Goal: Task Accomplishment & Management: Manage account settings

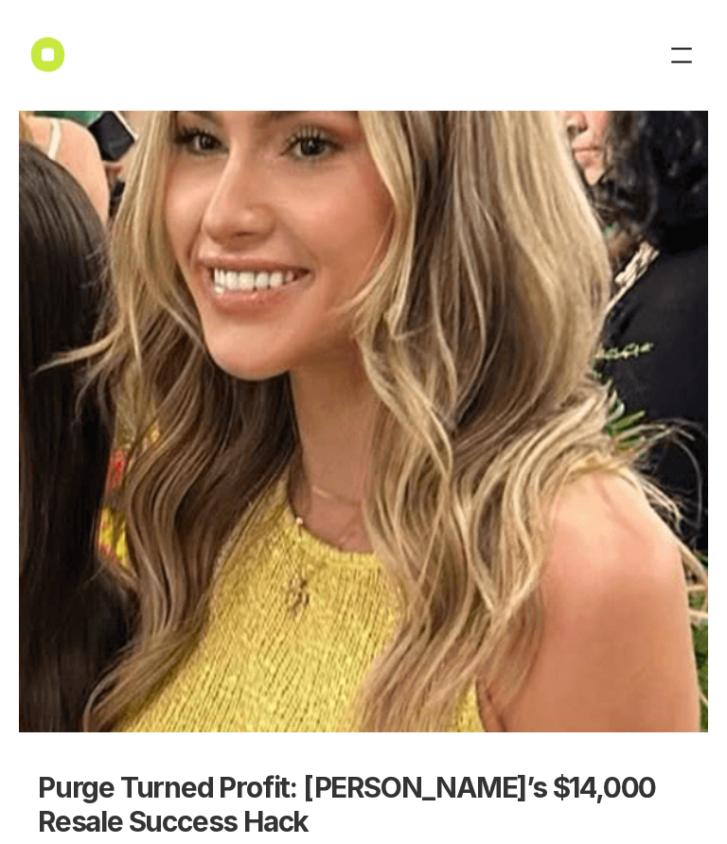
scroll to position [406, 0]
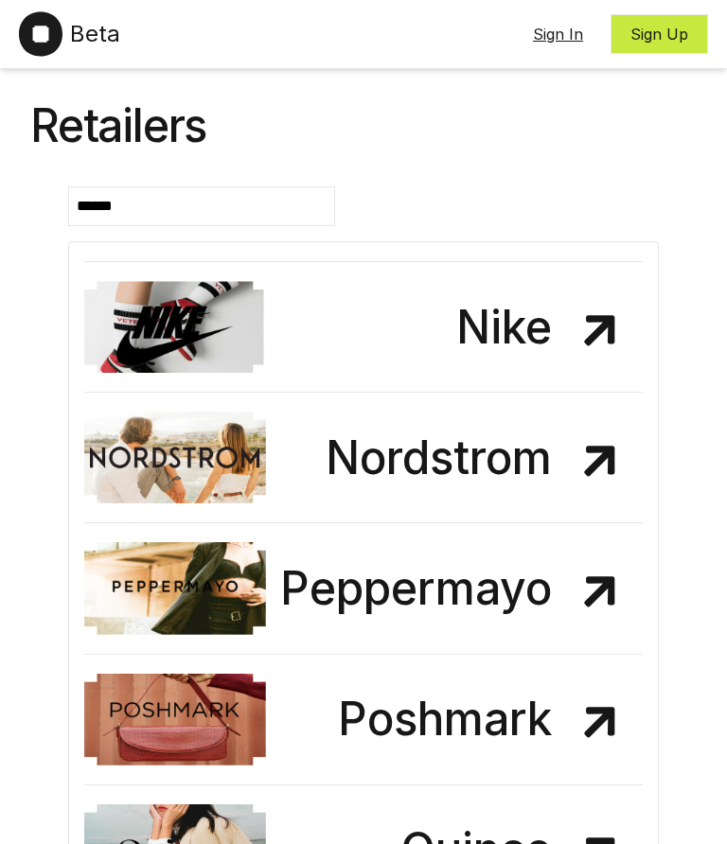
scroll to position [5133, 0]
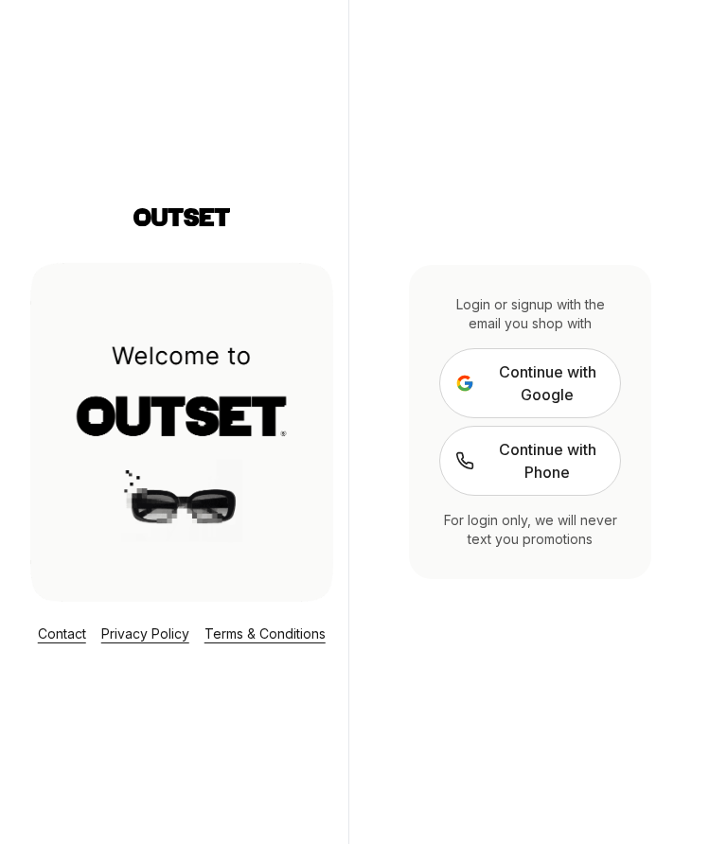
click at [567, 484] on span "Continue with Phone" at bounding box center [546, 460] width 115 height 45
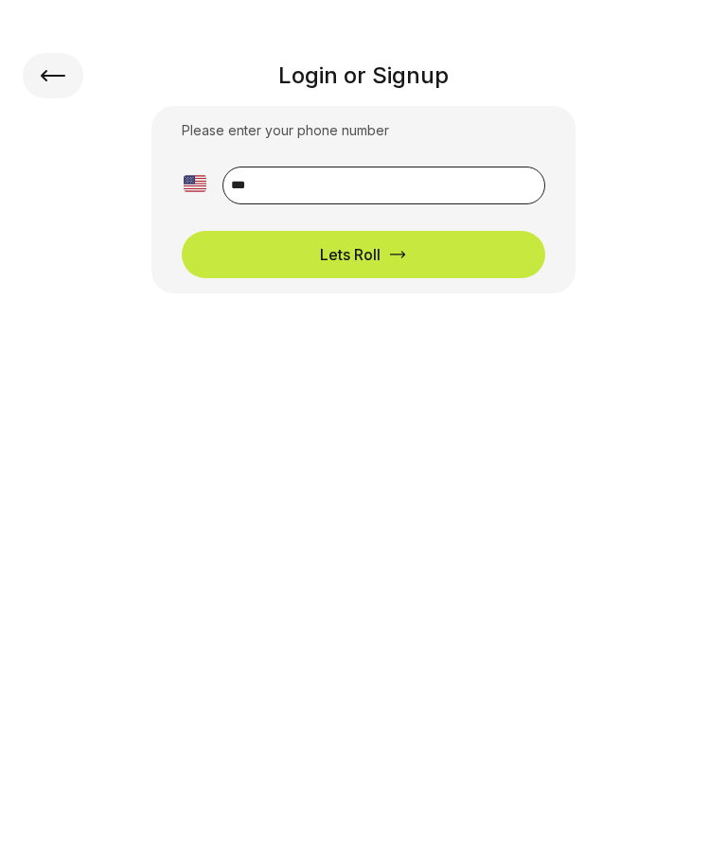
click at [436, 183] on input "**" at bounding box center [383, 186] width 323 height 38
type input "**********"
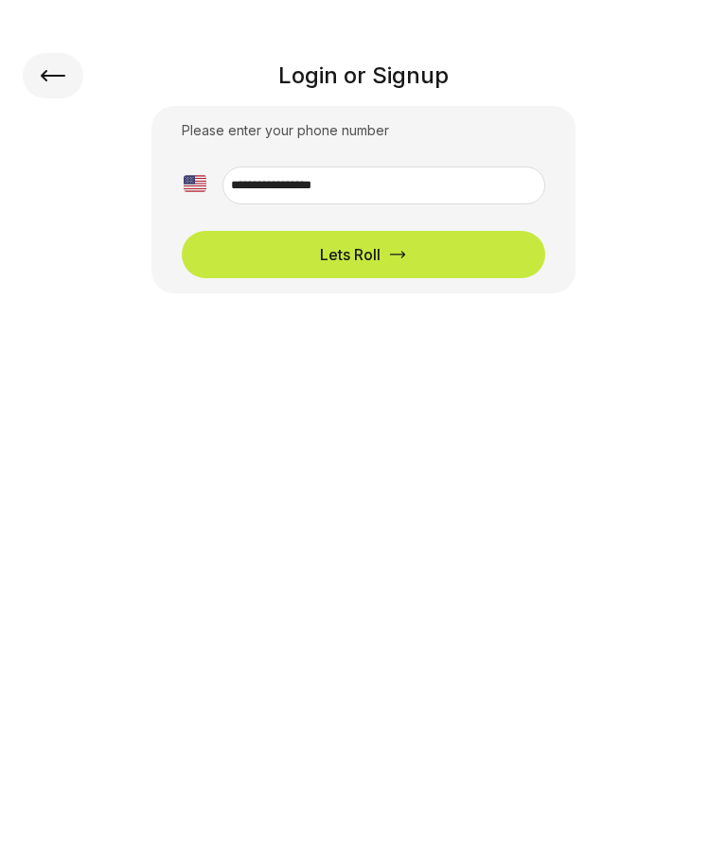
click at [413, 254] on button "Lets Roll" at bounding box center [364, 254] width 364 height 47
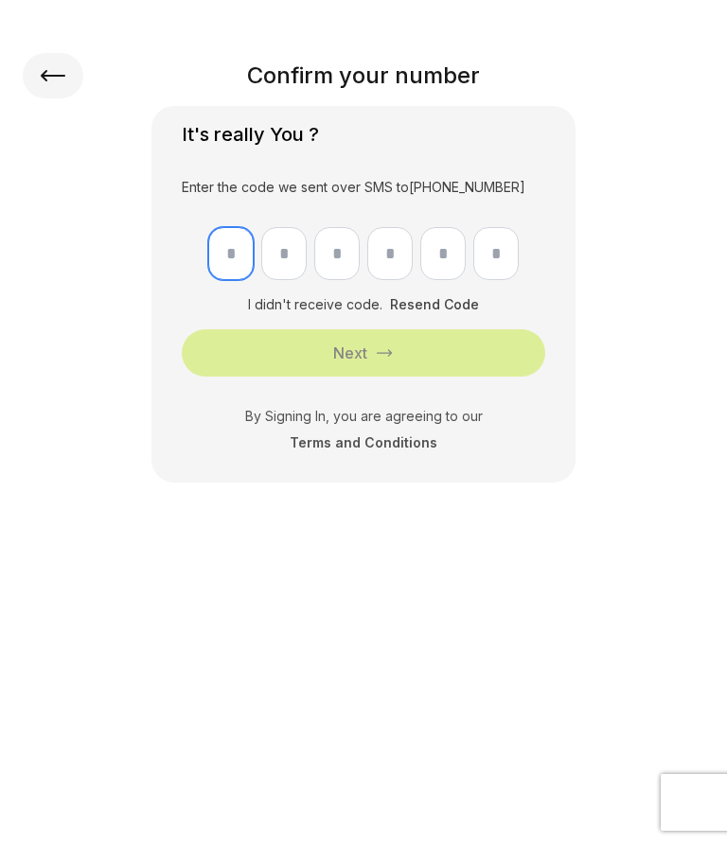
click at [239, 263] on input "text" at bounding box center [230, 253] width 45 height 53
type input "*"
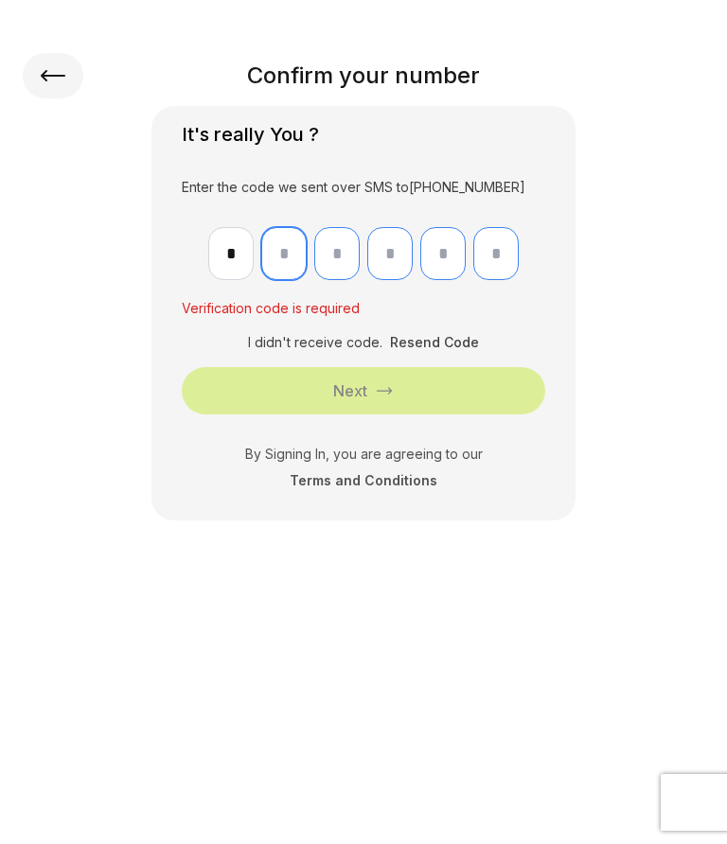
type input "*"
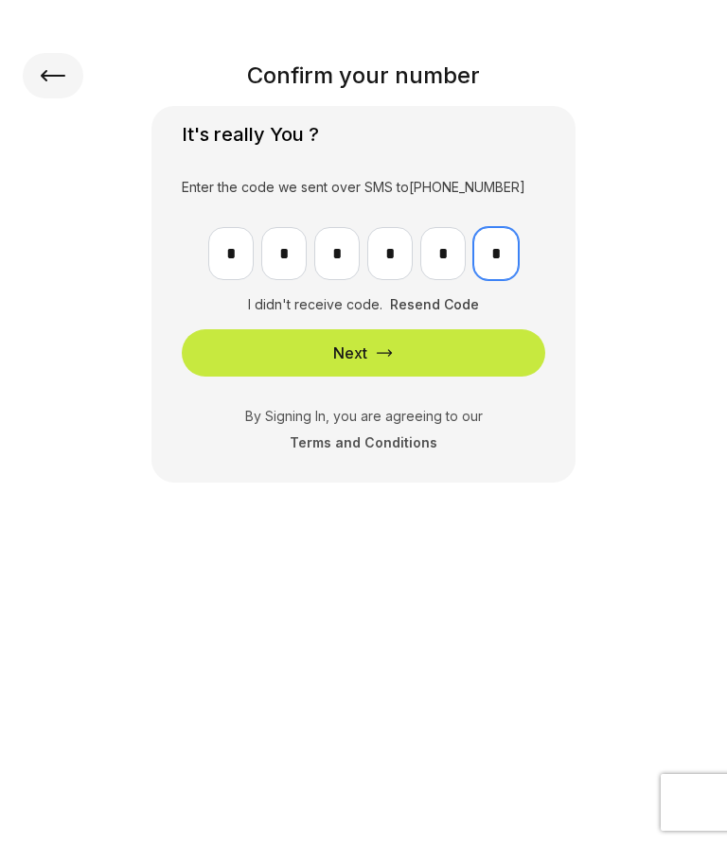
type input "*"
click at [435, 353] on button "Next" at bounding box center [364, 352] width 364 height 47
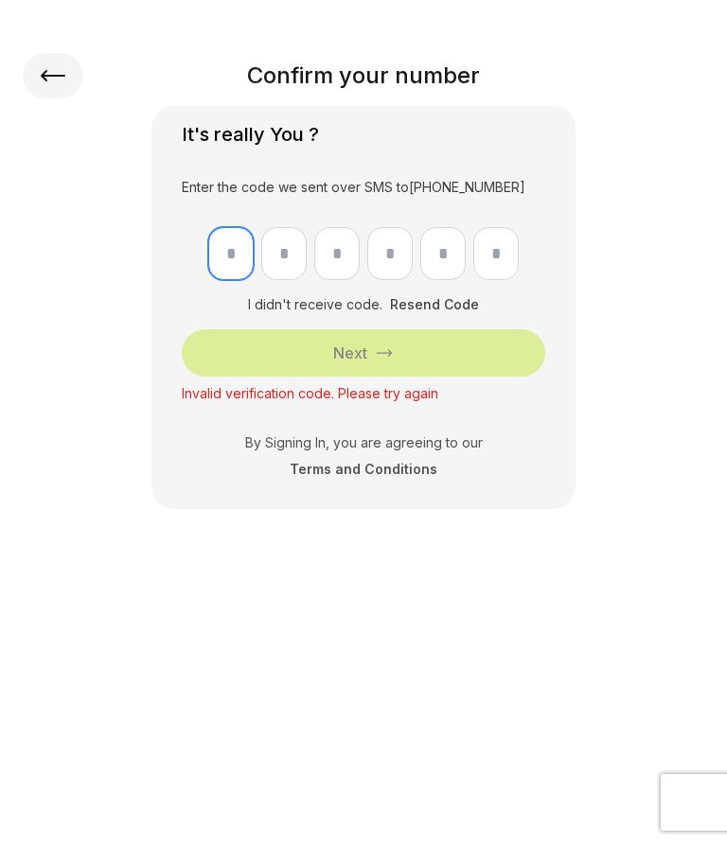
click at [239, 264] on input "text" at bounding box center [230, 253] width 45 height 53
type input "*"
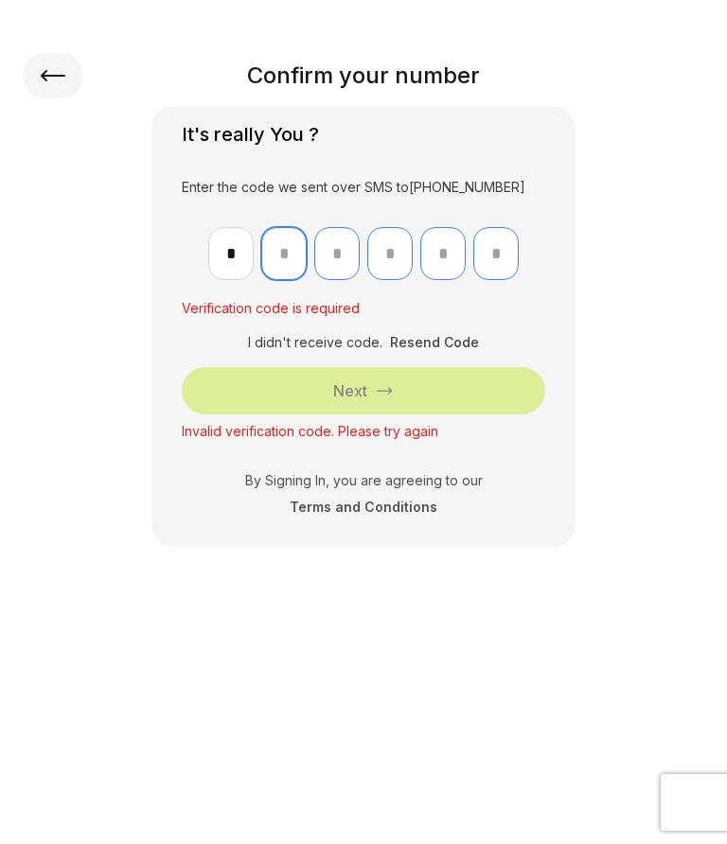
type input "*"
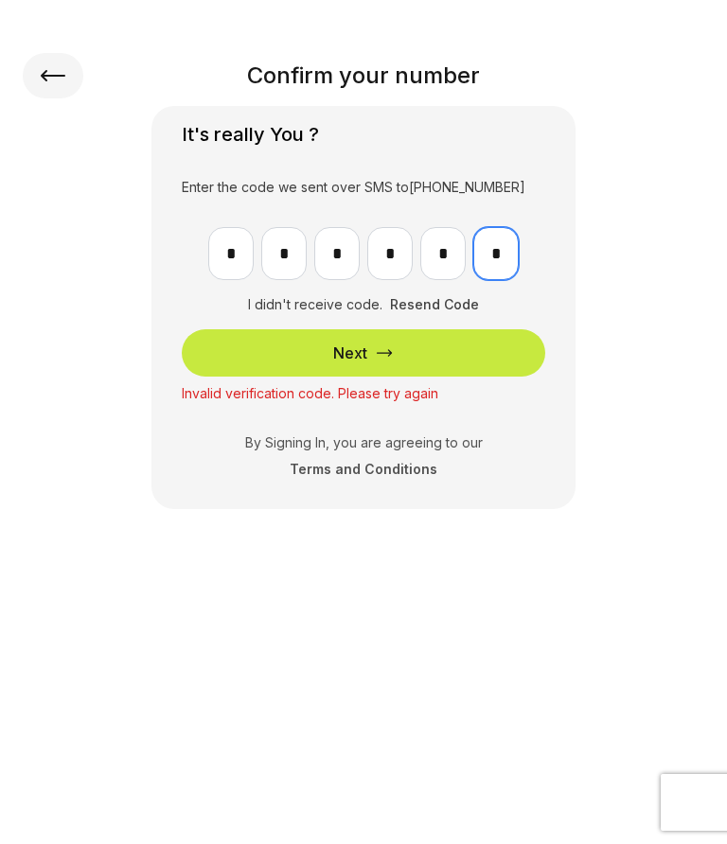
type input "*"
click at [470, 351] on button "Next" at bounding box center [364, 352] width 364 height 47
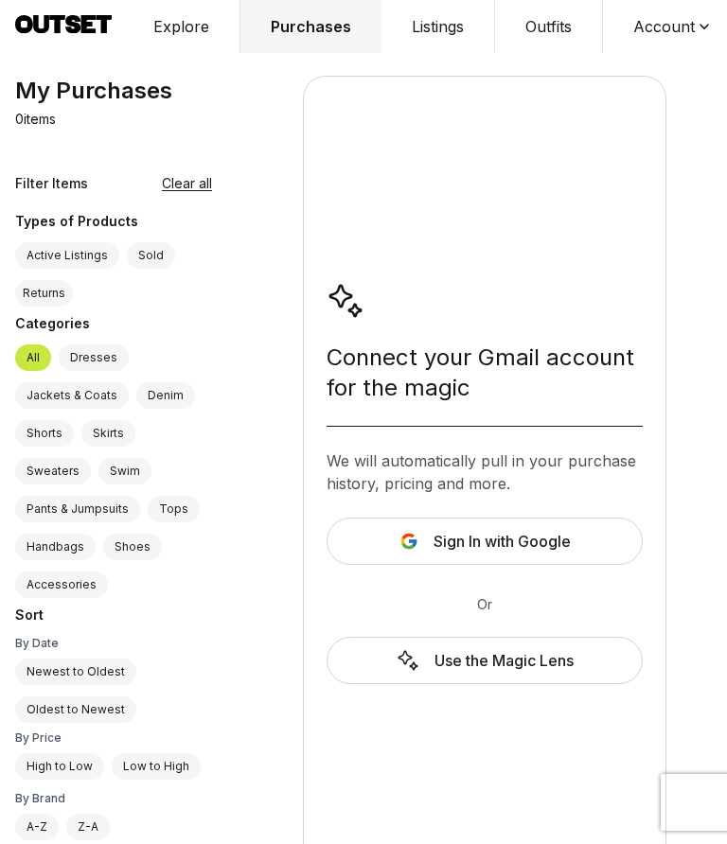
click at [436, 40] on button "Listings" at bounding box center [438, 26] width 114 height 53
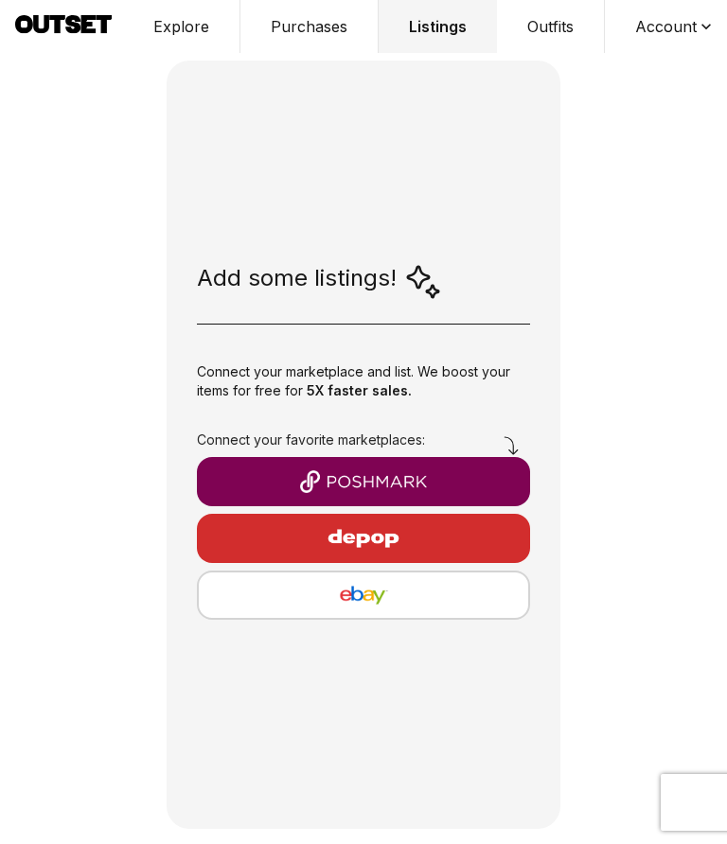
click at [166, 31] on button "Explore" at bounding box center [181, 26] width 117 height 53
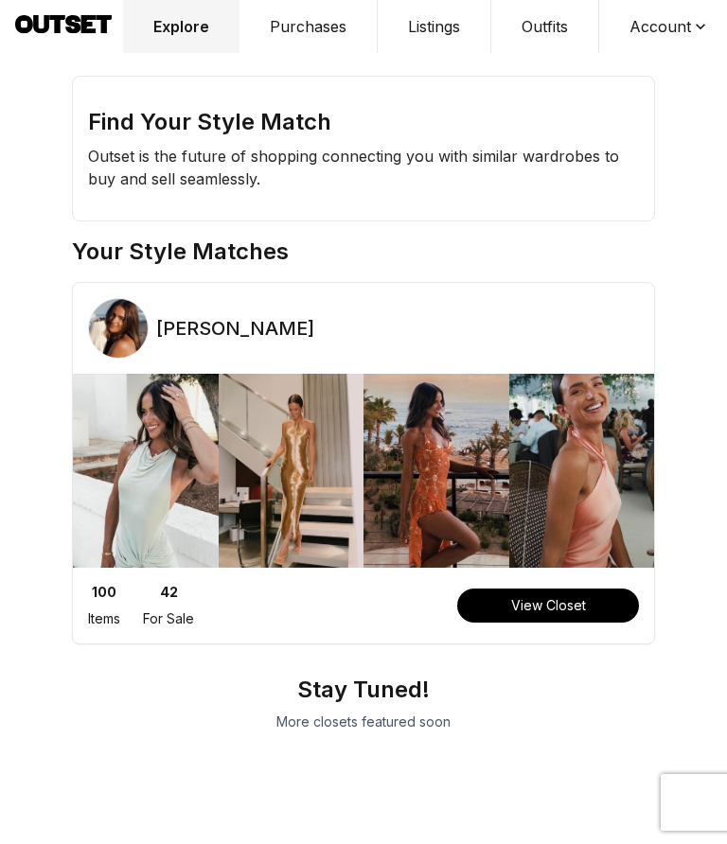
click at [586, 589] on button "View Closet" at bounding box center [548, 606] width 182 height 34
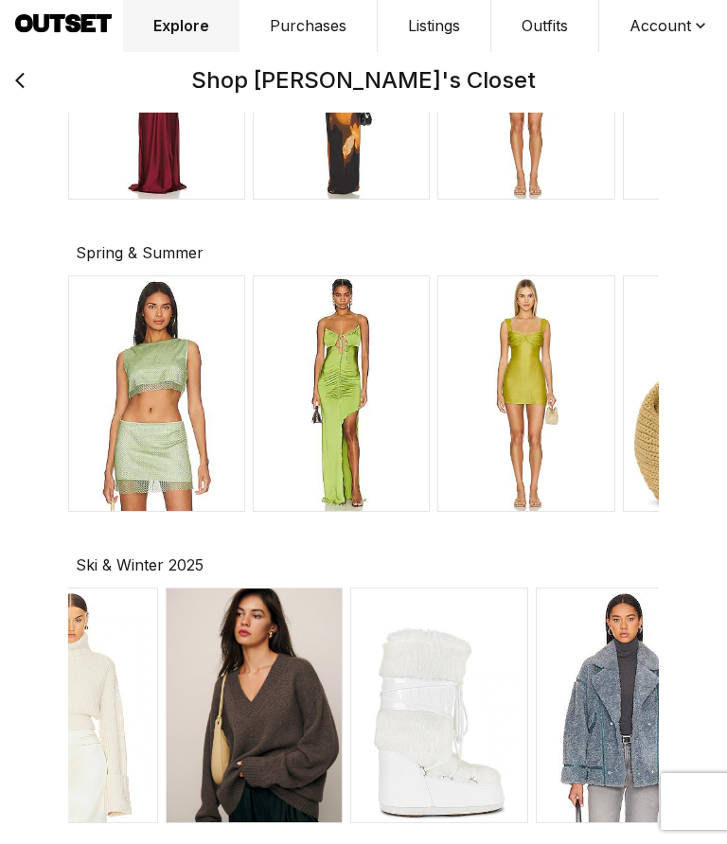
scroll to position [0, 115]
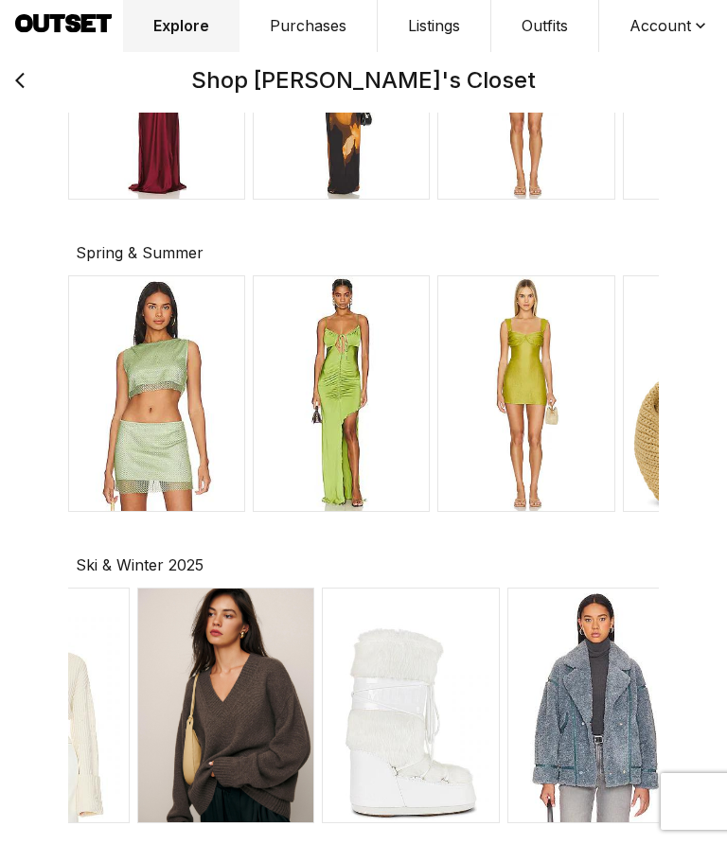
click at [671, 26] on button "Account" at bounding box center [670, 26] width 142 height 53
click at [433, 33] on button "Listings" at bounding box center [435, 26] width 114 height 53
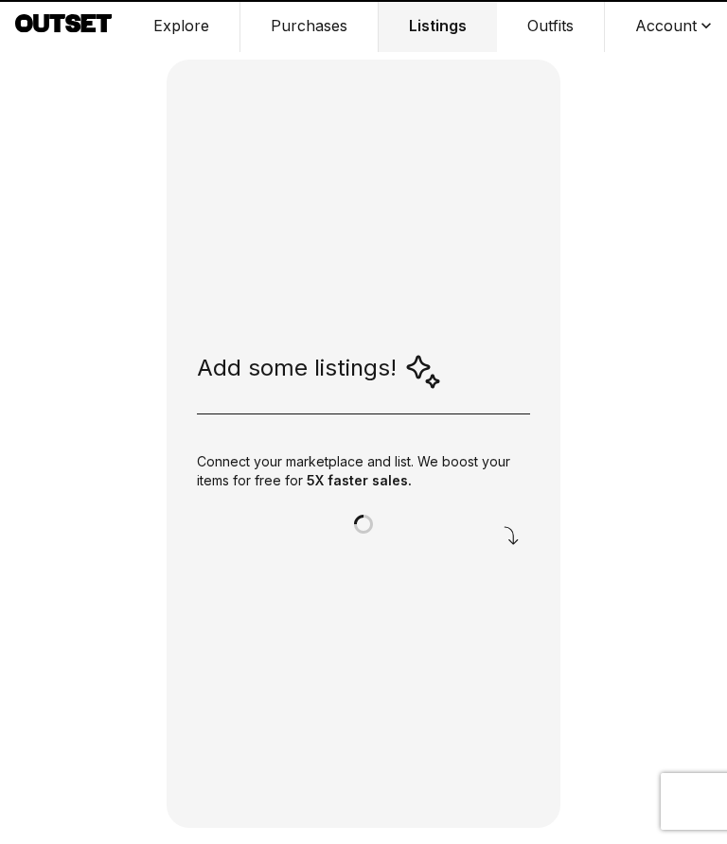
scroll to position [82, 0]
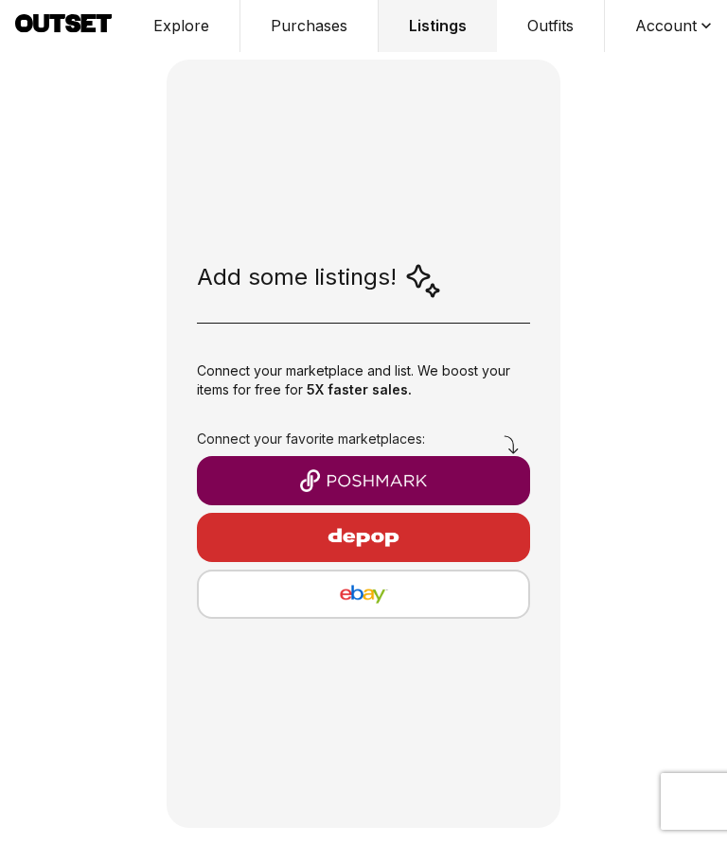
click at [482, 470] on img "button" at bounding box center [363, 481] width 303 height 23
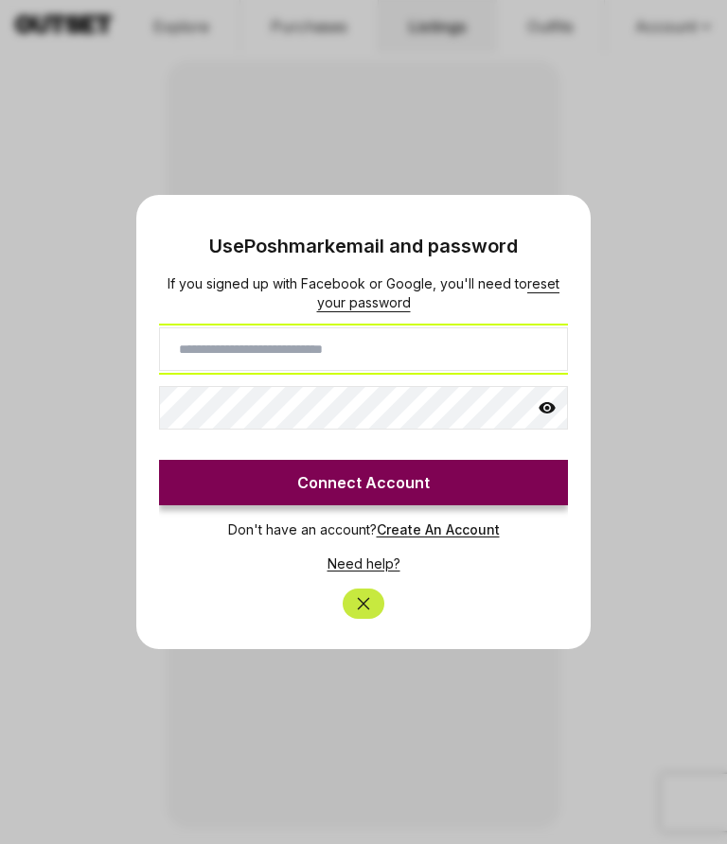
click at [384, 356] on input at bounding box center [363, 350] width 409 height 44
type input "**********"
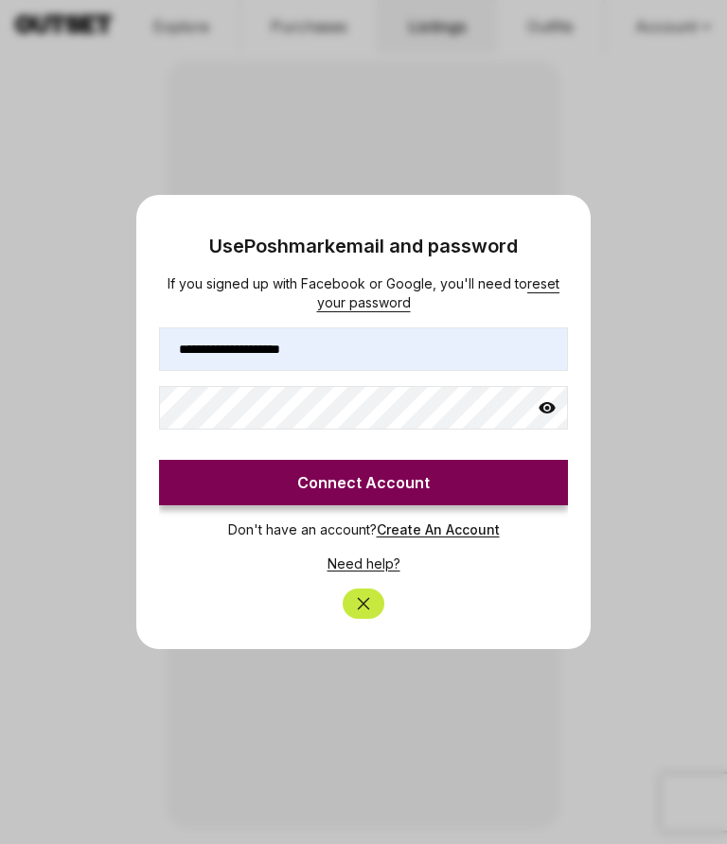
click at [477, 478] on button "Connect Account" at bounding box center [363, 482] width 409 height 45
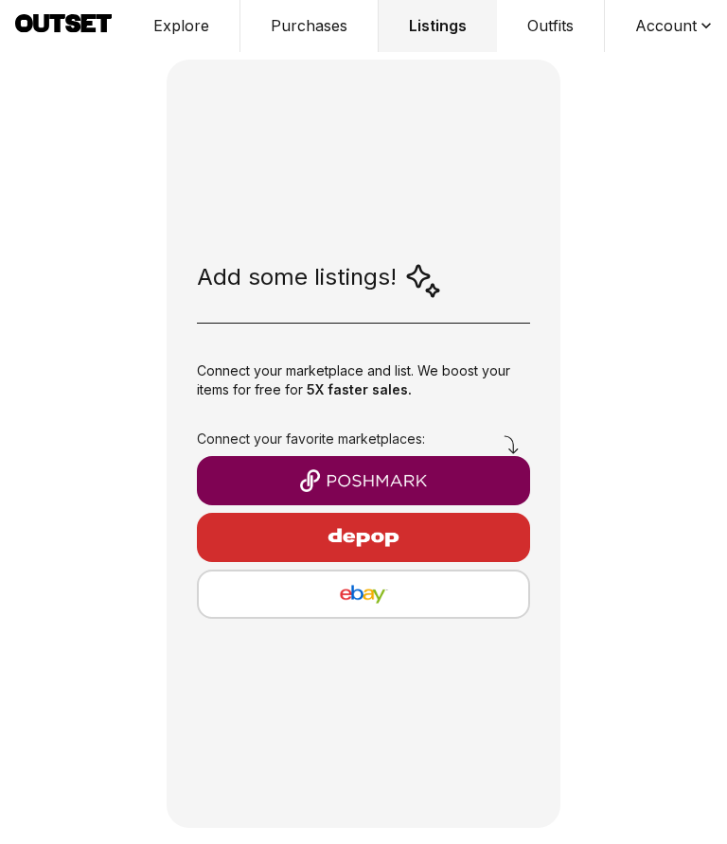
scroll to position [83, 0]
click at [438, 470] on img "button" at bounding box center [363, 481] width 303 height 23
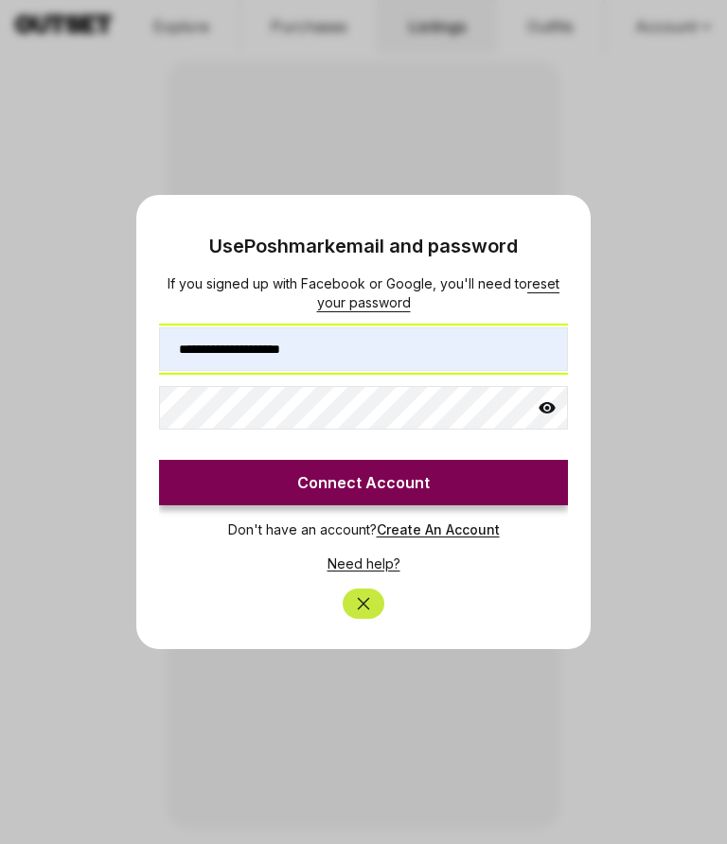
click at [436, 354] on input "**********" at bounding box center [363, 350] width 409 height 44
click at [435, 353] on input "**********" at bounding box center [363, 350] width 409 height 44
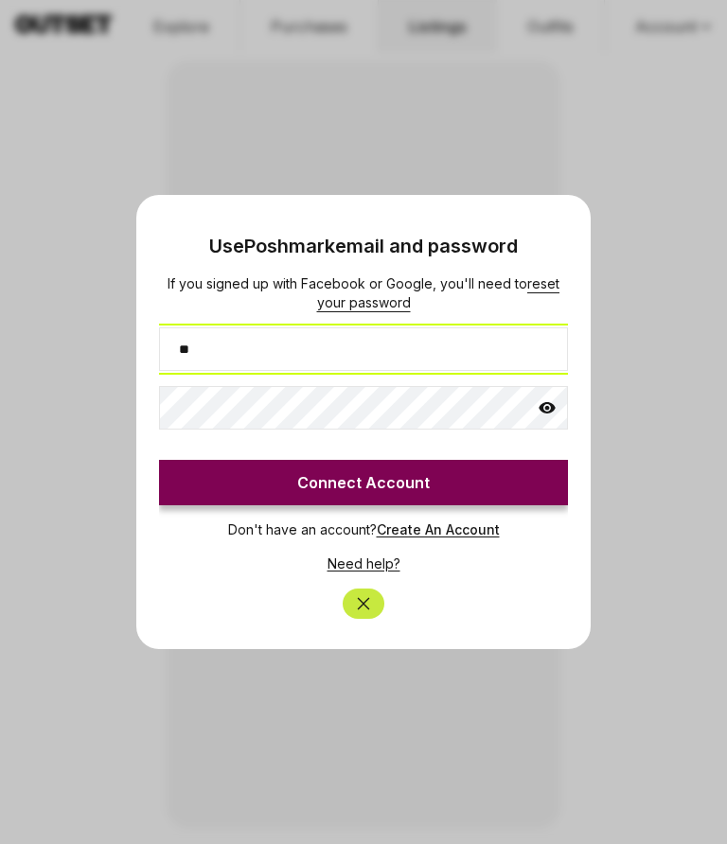
type input "*"
type input "**********"
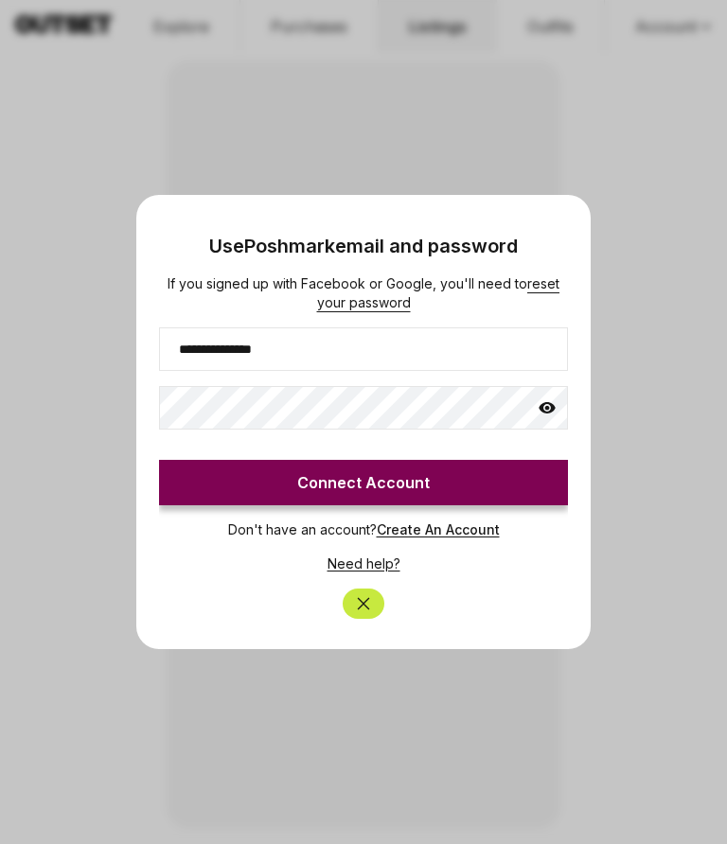
click at [431, 472] on button "Connect Account" at bounding box center [363, 482] width 409 height 45
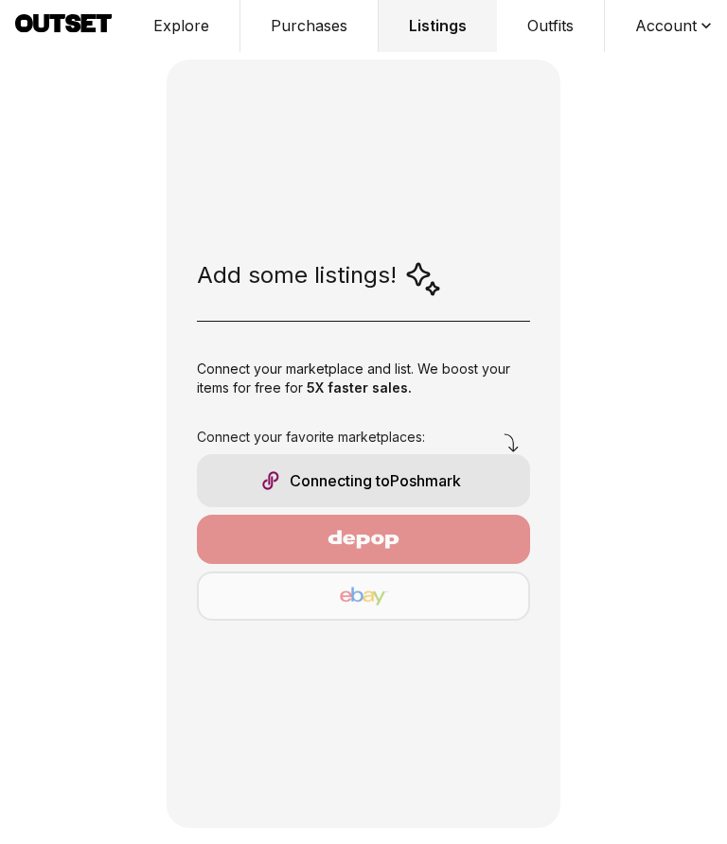
click at [452, 455] on div "Connecting to Poshmark" at bounding box center [363, 481] width 333 height 53
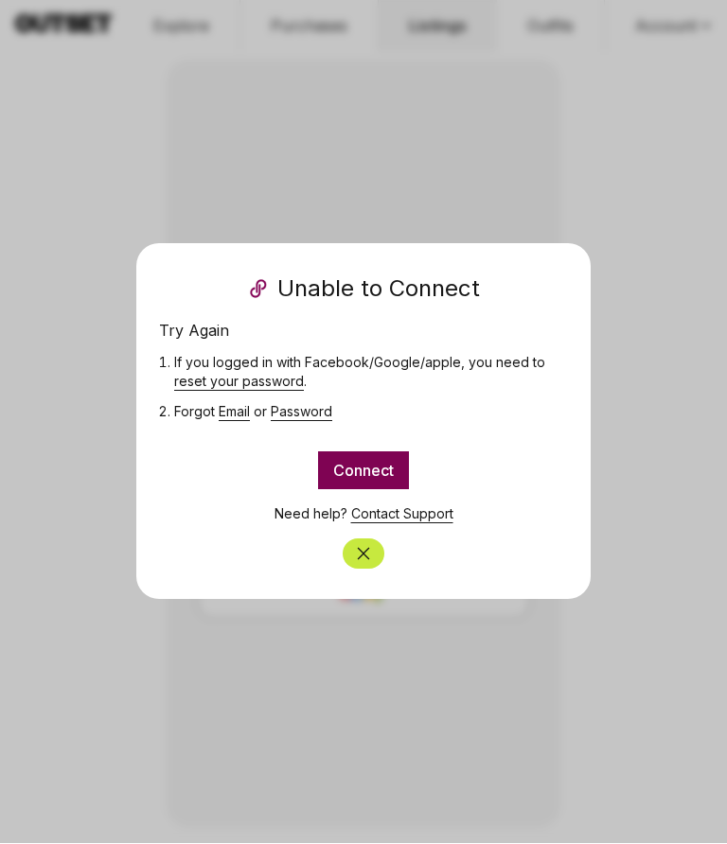
scroll to position [0, 0]
click at [369, 469] on button "Connect" at bounding box center [363, 471] width 91 height 38
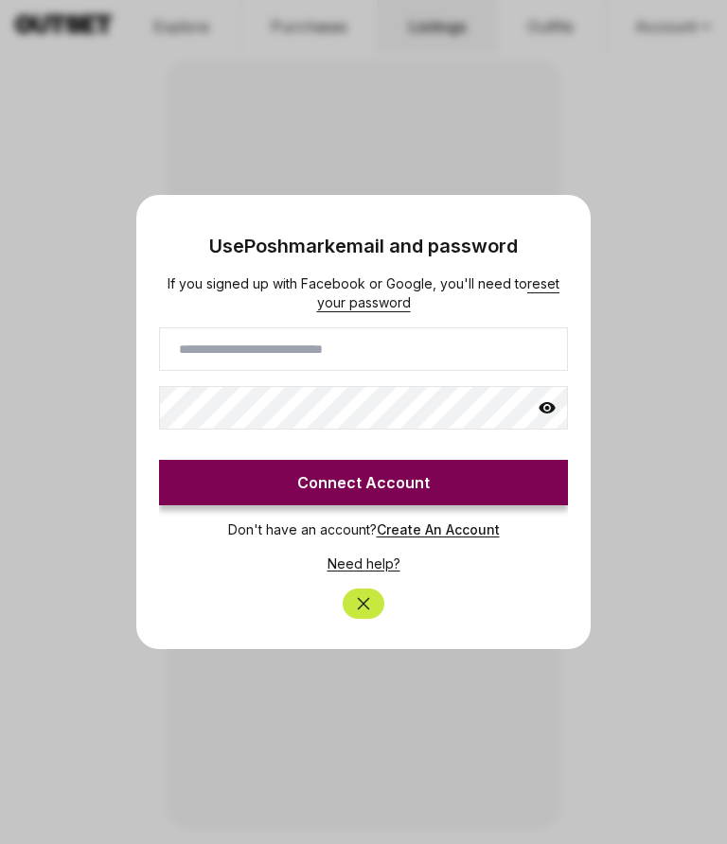
type input "*"
type input "**********"
click at [444, 466] on button "Connect Account" at bounding box center [363, 482] width 409 height 45
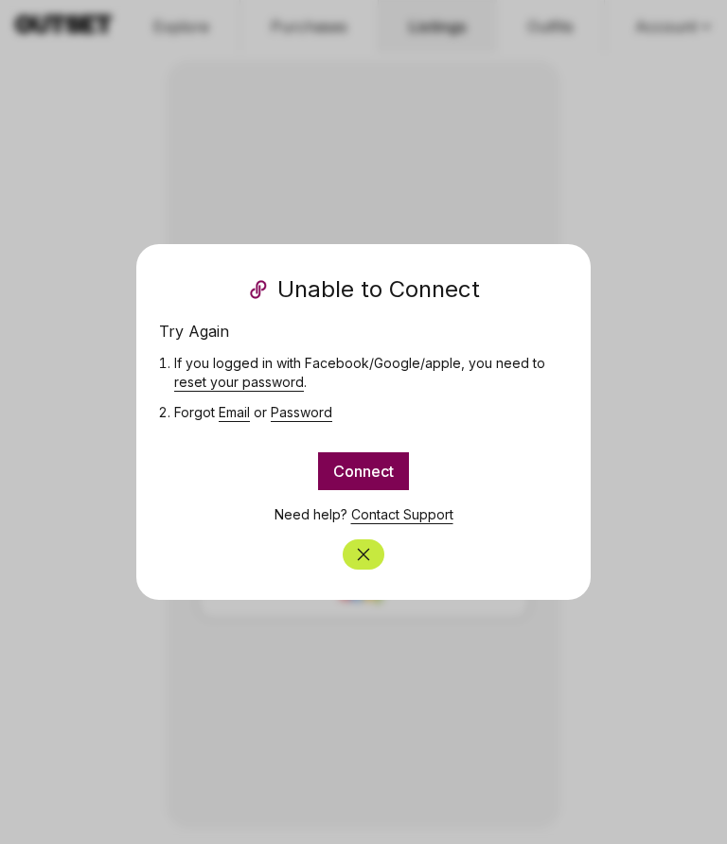
click at [371, 559] on icon "Close" at bounding box center [363, 554] width 19 height 19
